Goal: Find specific page/section: Find specific page/section

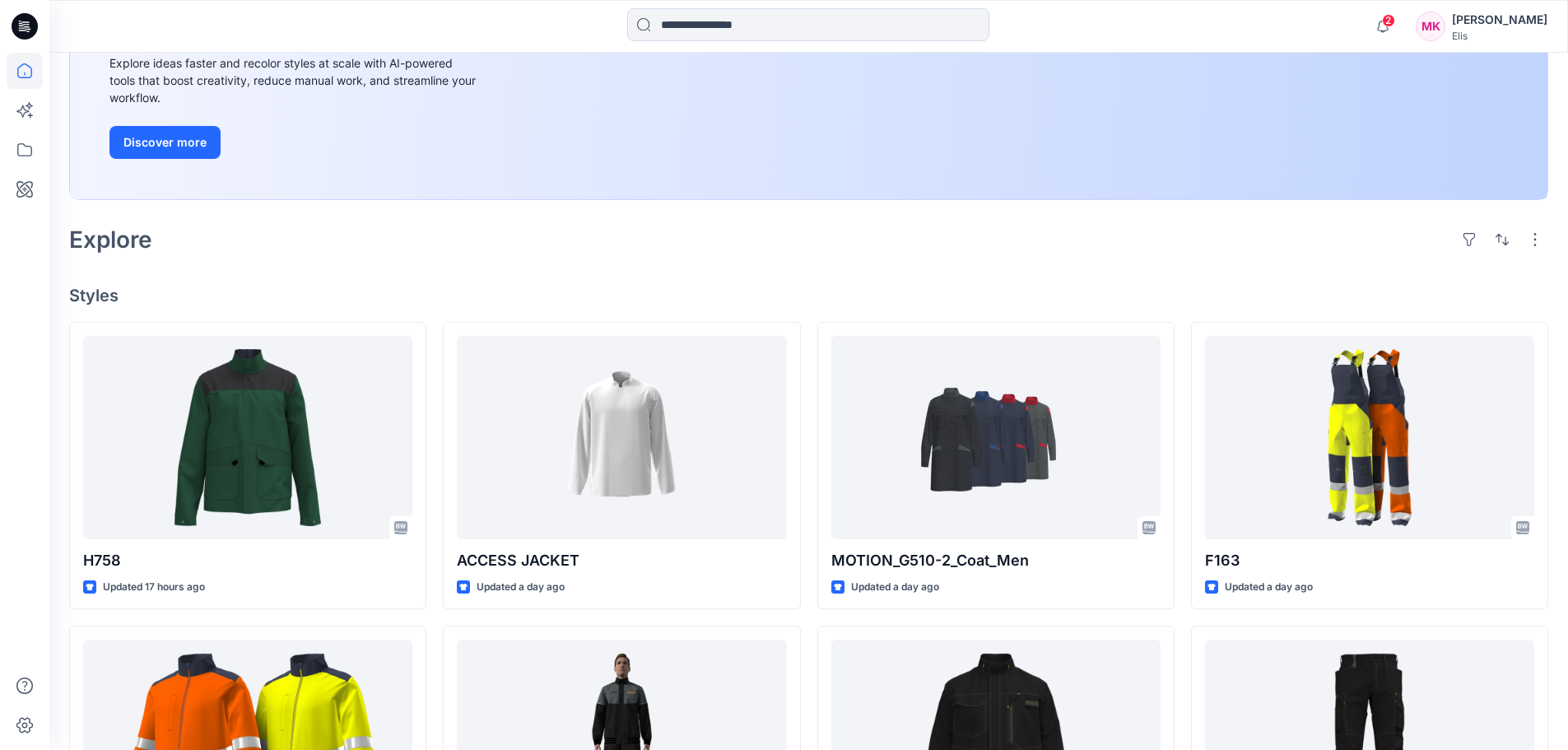
scroll to position [165, 0]
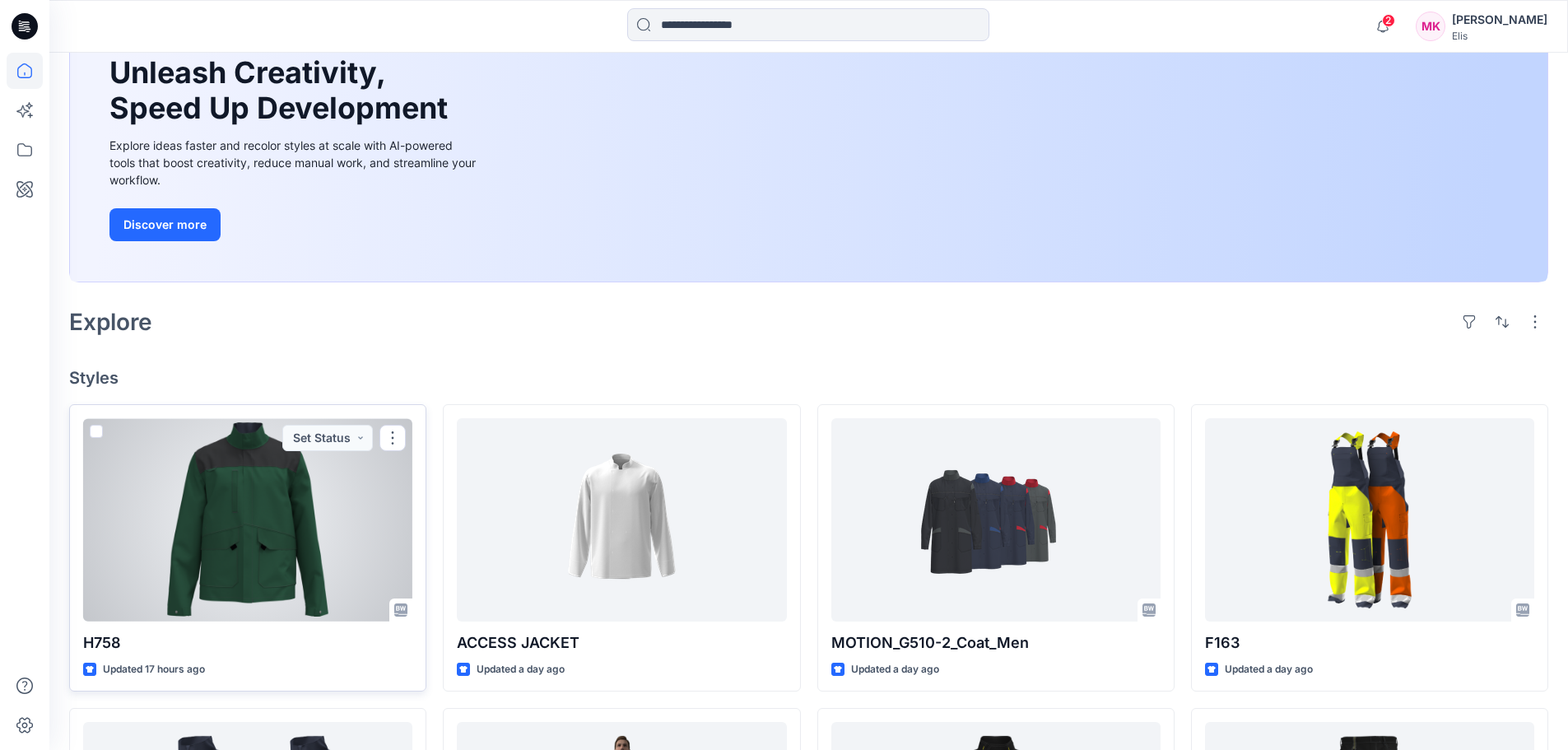
click at [245, 555] on div at bounding box center [247, 520] width 329 height 204
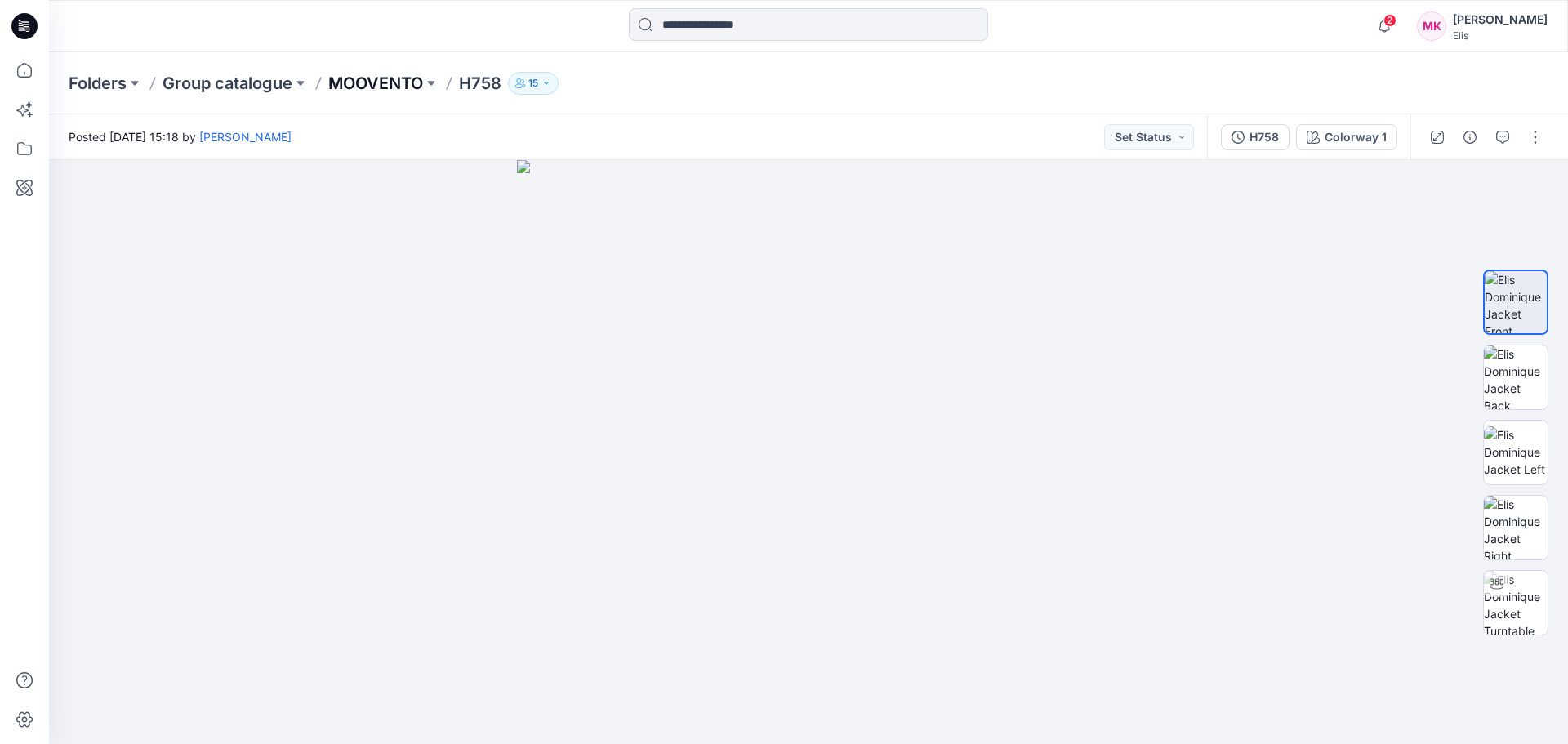
click at [391, 90] on p "MOOVENTO" at bounding box center [375, 83] width 95 height 23
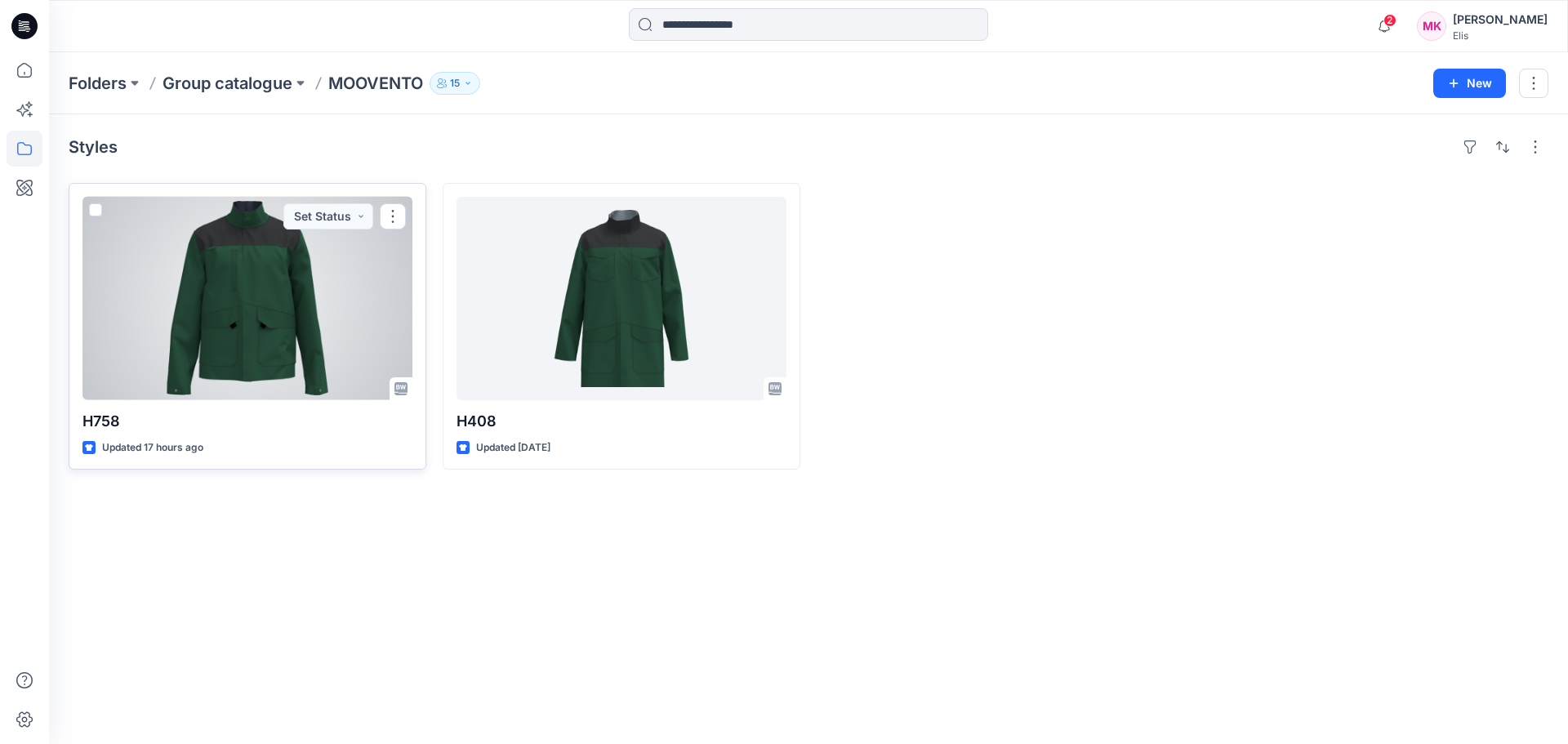
click at [213, 309] on div at bounding box center [247, 298] width 330 height 204
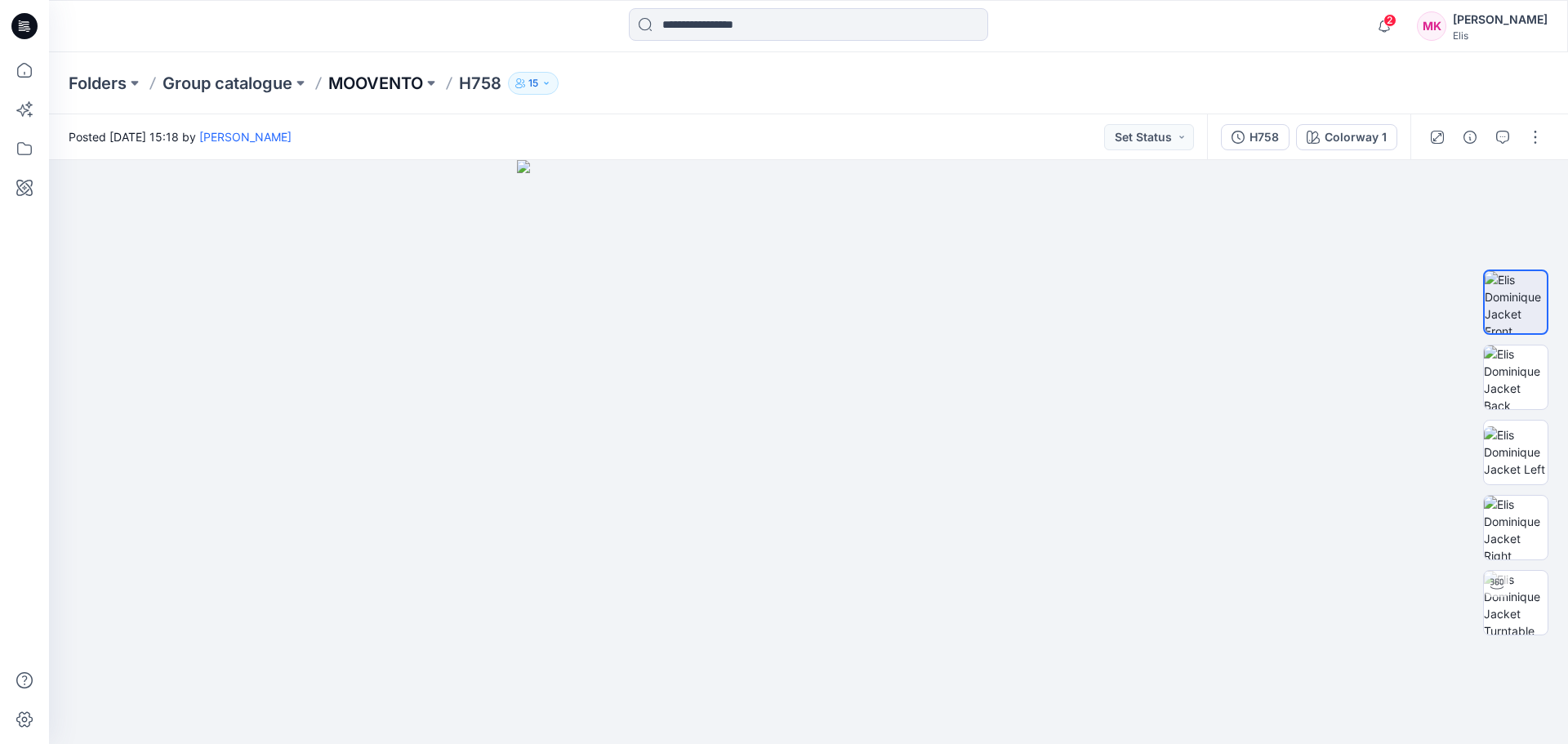
click at [395, 82] on p "MOOVENTO" at bounding box center [375, 83] width 95 height 23
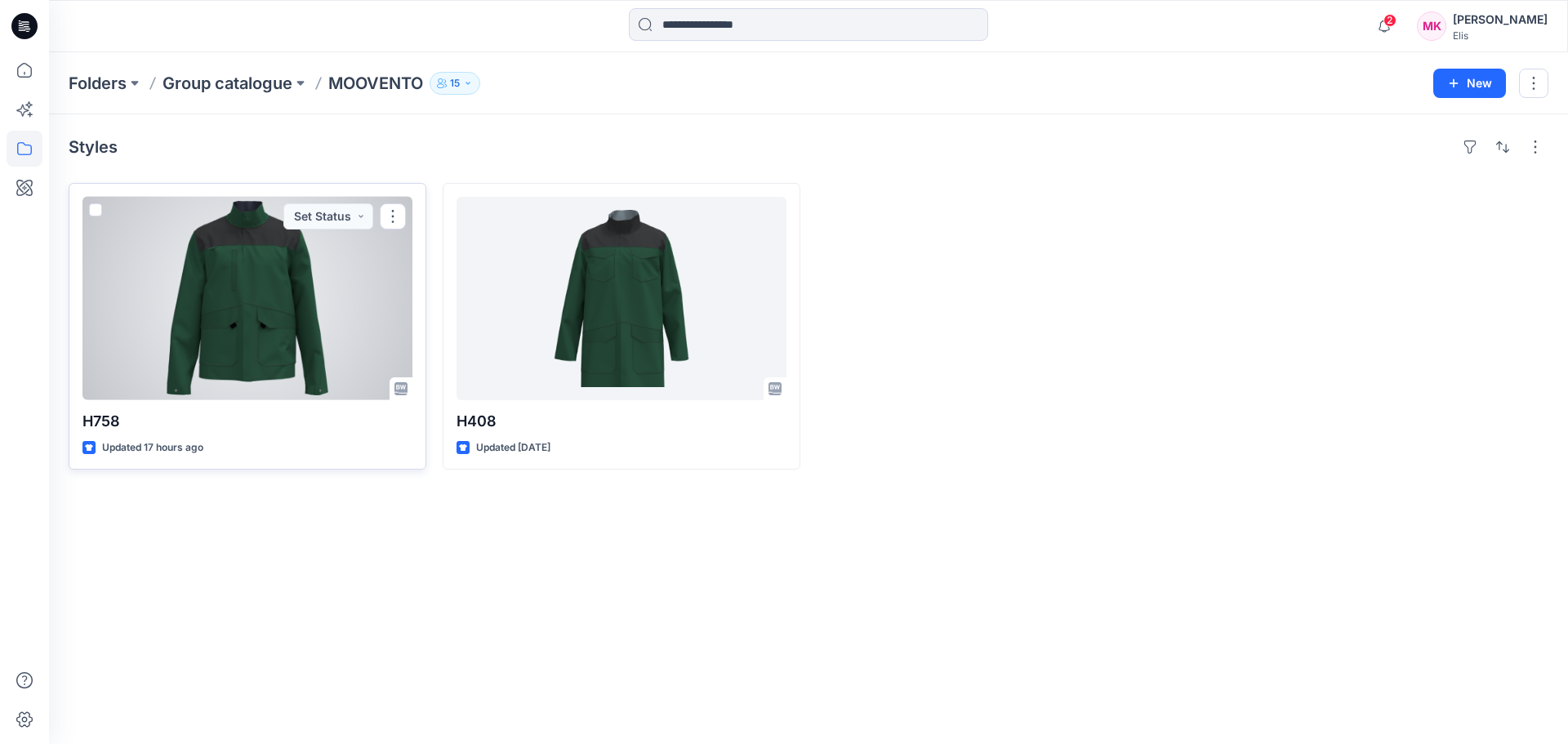
click at [270, 277] on div at bounding box center [247, 298] width 330 height 204
